Goal: Task Accomplishment & Management: Manage account settings

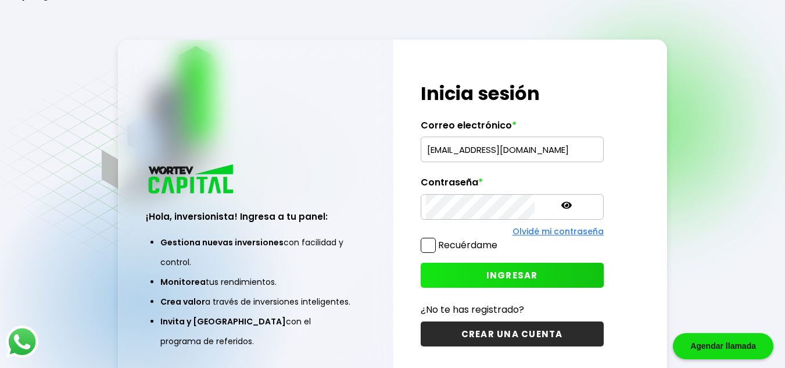
drag, startPoint x: 723, startPoint y: 135, endPoint x: 716, endPoint y: 143, distance: 10.3
click at [723, 135] on div "Regresar ¡Hola, inversionista! Ingresa a tu panel: Gestiona nuevas inversiones …" at bounding box center [392, 213] width 785 height 426
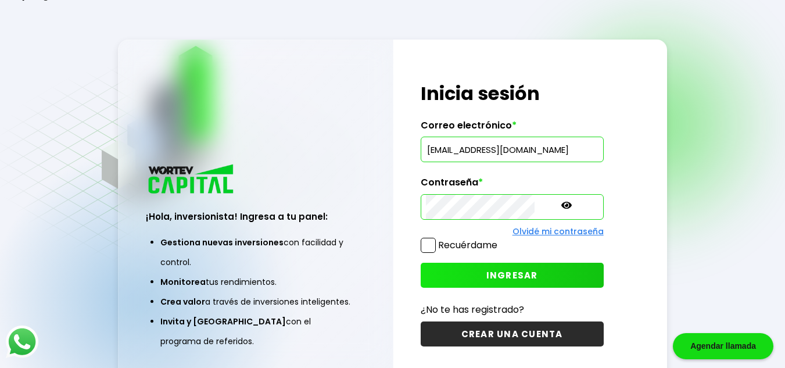
click at [478, 150] on input "mangelesv88@gmail.com" at bounding box center [512, 149] width 173 height 24
type input "chris.rotten@gmail.com"
click at [496, 277] on span "INGRESAR" at bounding box center [512, 275] width 52 height 12
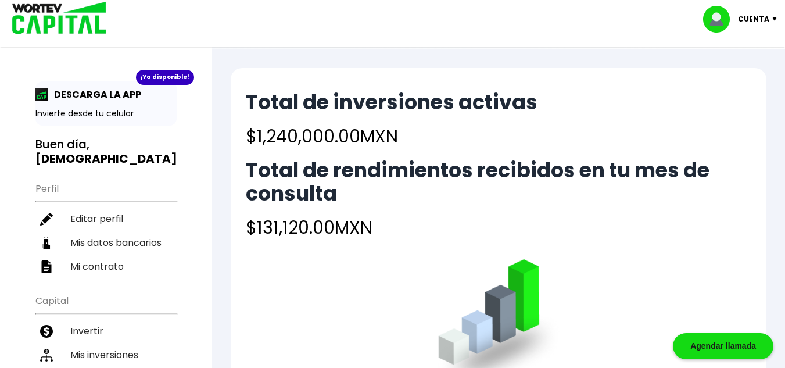
scroll to position [116, 0]
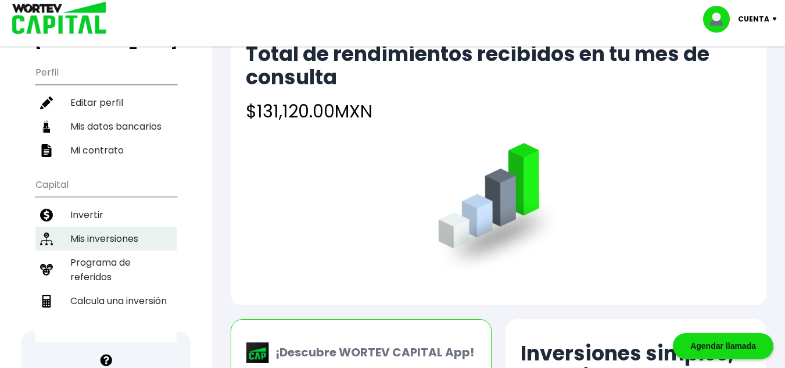
click at [114, 227] on li "Mis inversiones" at bounding box center [105, 239] width 141 height 24
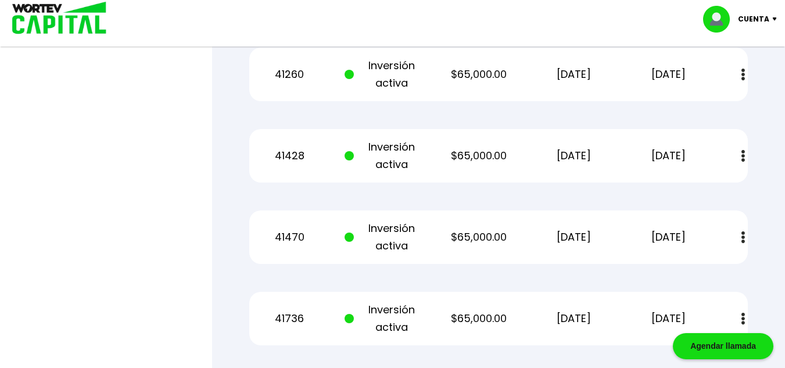
scroll to position [813, 0]
